Goal: Check status: Check status

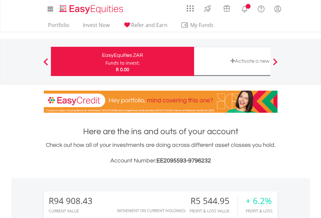
scroll to position [62, 102]
click at [106, 61] on div "Funds to invest:" at bounding box center [123, 63] width 34 height 7
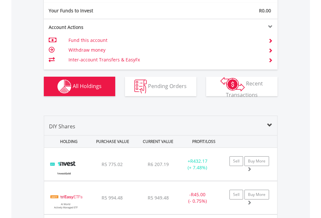
scroll to position [723, 0]
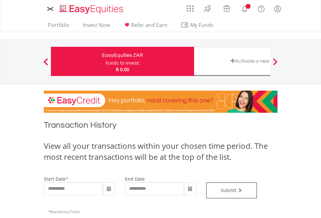
click at [106, 61] on div "Funds to invest:" at bounding box center [123, 63] width 34 height 7
type input "**********"
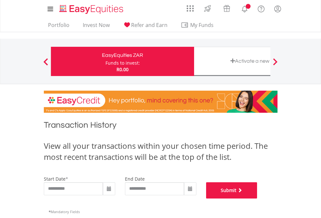
click at [258, 199] on button "Submit" at bounding box center [231, 190] width 51 height 16
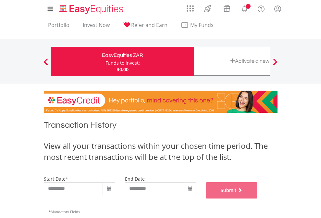
scroll to position [264, 0]
